Goal: Complete application form: Complete application form

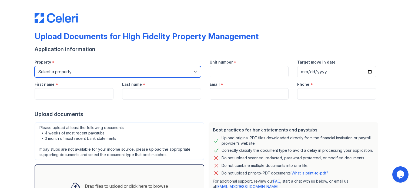
click at [45, 71] on select "Select a property [STREET_ADDRESS][GEOGRAPHIC_DATA][US_STATE][STREET_ADDRESS] […" at bounding box center [118, 71] width 166 height 11
select select "1941"
click at [35, 66] on select "Select a property [STREET_ADDRESS][GEOGRAPHIC_DATA][US_STATE][STREET_ADDRESS] […" at bounding box center [118, 71] width 166 height 11
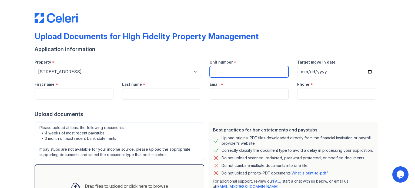
click at [221, 70] on input "Unit number" at bounding box center [249, 71] width 79 height 11
type input "2S"
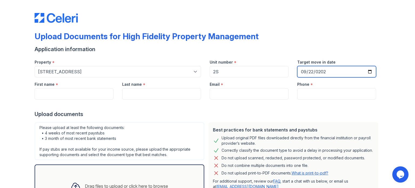
type input "[DATE]"
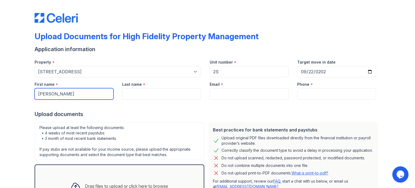
type input "[PERSON_NAME]"
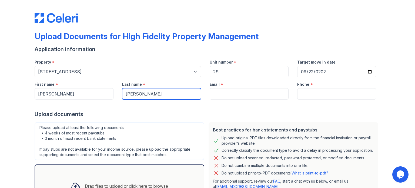
type input "[PERSON_NAME]"
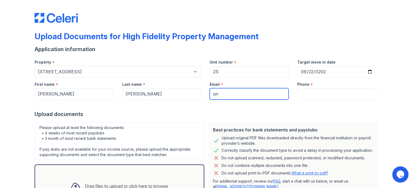
type input "o"
type input "[EMAIL_ADDRESS][DOMAIN_NAME]"
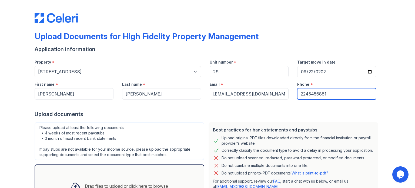
type input "2245456881"
click at [237, 111] on div "Upload documents" at bounding box center [208, 114] width 346 height 8
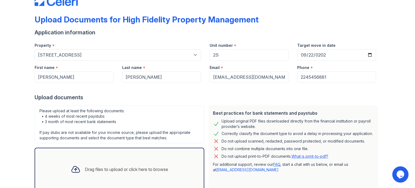
scroll to position [53, 0]
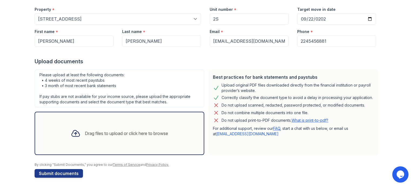
click at [100, 134] on div "Drag files to upload or click here to browse" at bounding box center [126, 133] width 83 height 6
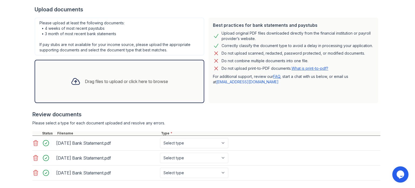
scroll to position [103, 0]
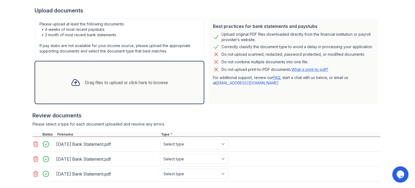
click at [108, 78] on div "Drag files to upload or click here to browse" at bounding box center [119, 82] width 106 height 18
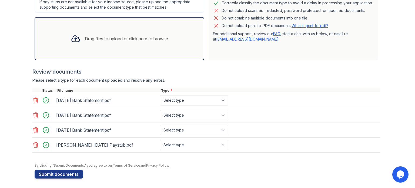
scroll to position [147, 0]
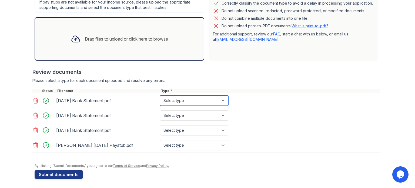
click at [198, 98] on select "Select type Paystub Bank Statement Offer Letter Tax Documents Benefit Award Let…" at bounding box center [194, 100] width 68 height 10
select select "bank_statement"
click at [160, 95] on select "Select type Paystub Bank Statement Offer Letter Tax Documents Benefit Award Let…" at bounding box center [194, 100] width 68 height 10
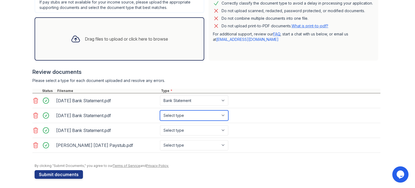
click at [196, 115] on select "Select type Paystub Bank Statement Offer Letter Tax Documents Benefit Award Let…" at bounding box center [194, 115] width 68 height 10
select select "bank_statement"
click at [160, 110] on select "Select type Paystub Bank Statement Offer Letter Tax Documents Benefit Award Let…" at bounding box center [194, 115] width 68 height 10
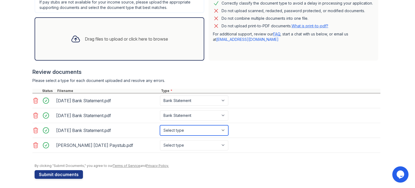
click at [196, 129] on select "Select type Paystub Bank Statement Offer Letter Tax Documents Benefit Award Let…" at bounding box center [194, 130] width 68 height 10
select select "bank_statement"
click at [160, 125] on select "Select type Paystub Bank Statement Offer Letter Tax Documents Benefit Award Let…" at bounding box center [194, 130] width 68 height 10
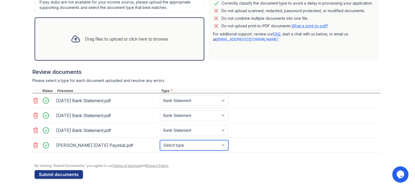
click at [200, 146] on select "Select type Paystub Bank Statement Offer Letter Tax Documents Benefit Award Let…" at bounding box center [194, 145] width 68 height 10
select select "paystub"
click at [160, 140] on select "Select type Paystub Bank Statement Offer Letter Tax Documents Benefit Award Let…" at bounding box center [194, 145] width 68 height 10
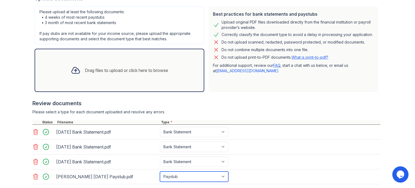
scroll to position [147, 0]
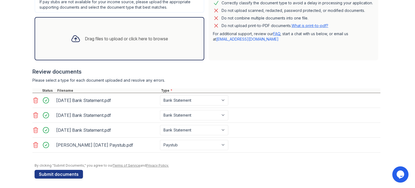
click at [79, 44] on div "Drag files to upload or click here to browse" at bounding box center [119, 38] width 106 height 18
click at [89, 47] on div "Drag files to upload or click here to browse" at bounding box center [119, 38] width 106 height 18
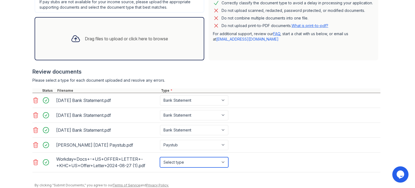
click at [171, 157] on select "Select type Paystub Bank Statement Offer Letter Tax Documents Benefit Award Let…" at bounding box center [194, 162] width 68 height 10
select select "offer_letter"
click at [160, 157] on select "Select type Paystub Bank Statement Offer Letter Tax Documents Benefit Award Let…" at bounding box center [194, 162] width 68 height 10
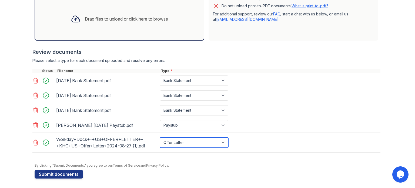
scroll to position [167, 0]
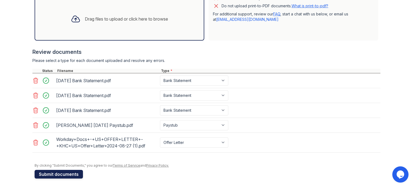
click at [59, 176] on button "Submit documents" at bounding box center [59, 174] width 48 height 9
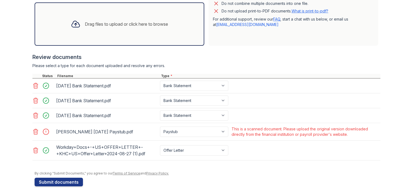
scroll to position [185, 0]
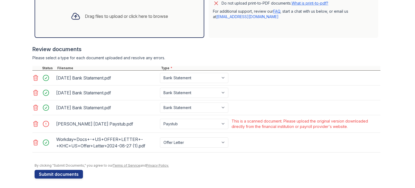
click at [33, 122] on icon at bounding box center [35, 123] width 5 height 5
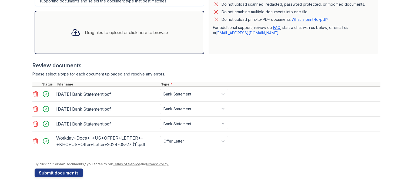
scroll to position [167, 0]
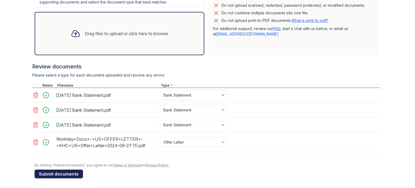
click at [56, 171] on button "Submit documents" at bounding box center [59, 173] width 48 height 9
